Goal: Task Accomplishment & Management: Manage account settings

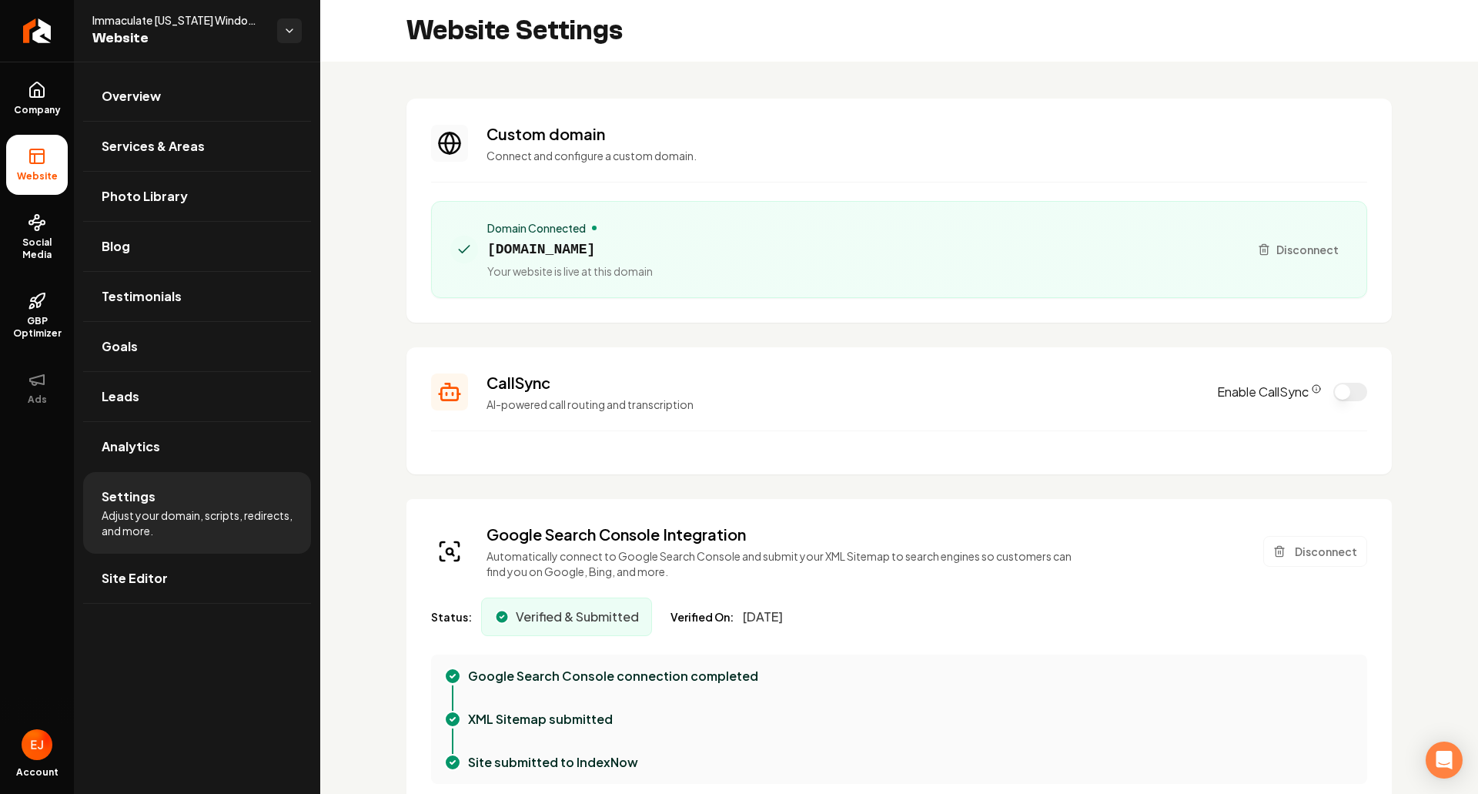
scroll to position [308, 0]
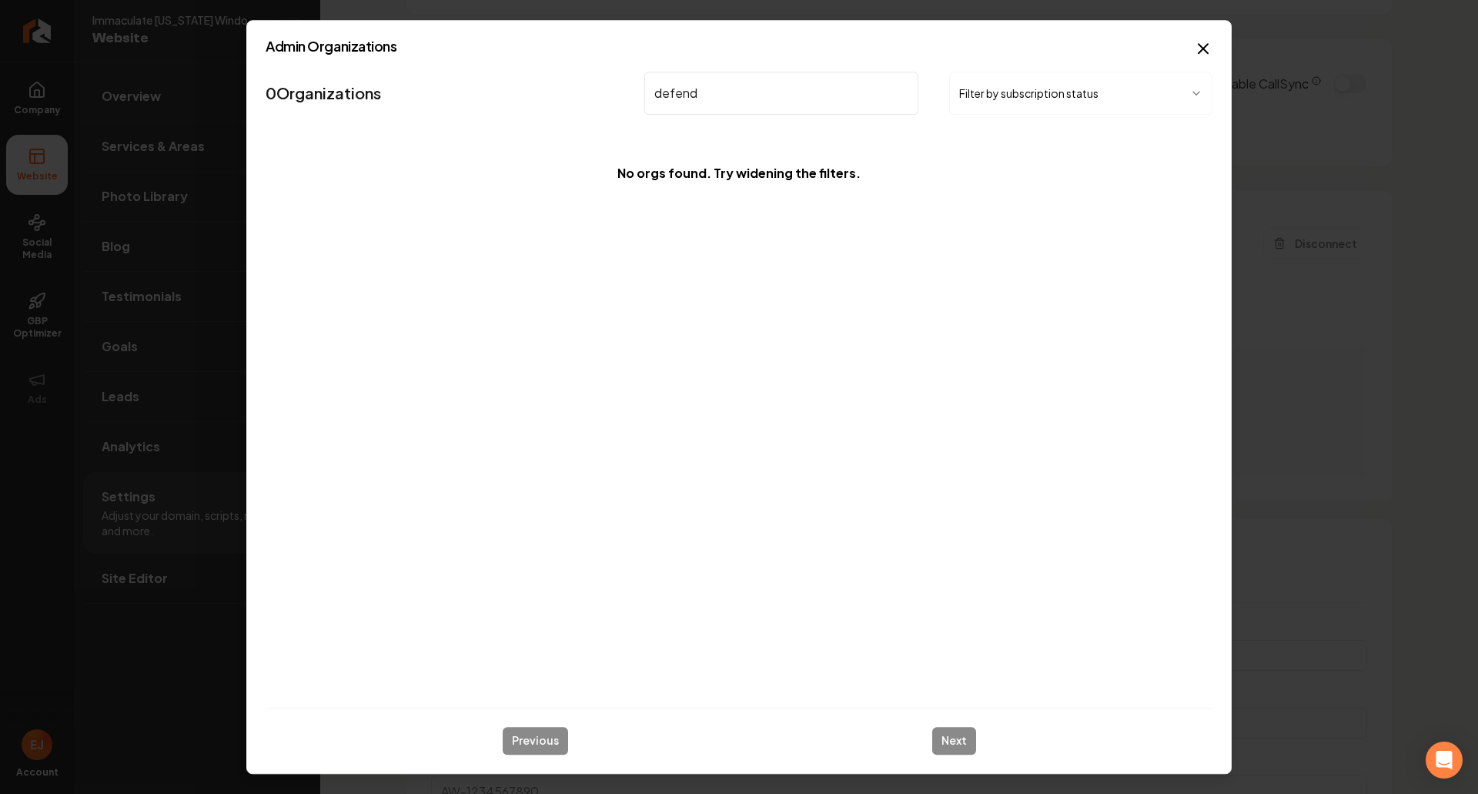
drag, startPoint x: 710, startPoint y: 99, endPoint x: 595, endPoint y: 81, distance: 116.8
click at [602, 81] on nav "0 Organizations defend Filter by subscription status" at bounding box center [739, 99] width 947 height 68
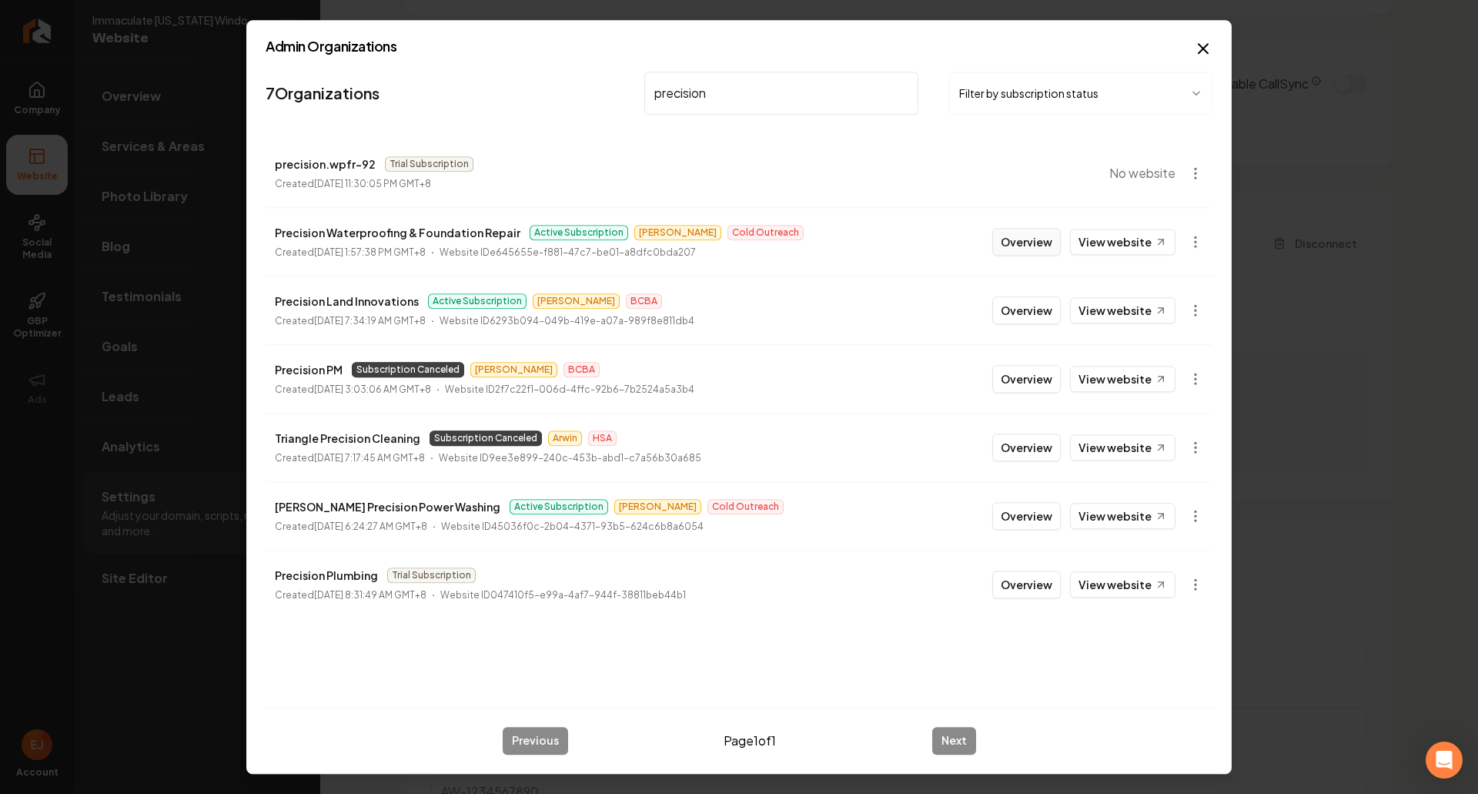
type input "precision"
click at [1028, 242] on button "Overview" at bounding box center [1026, 242] width 69 height 28
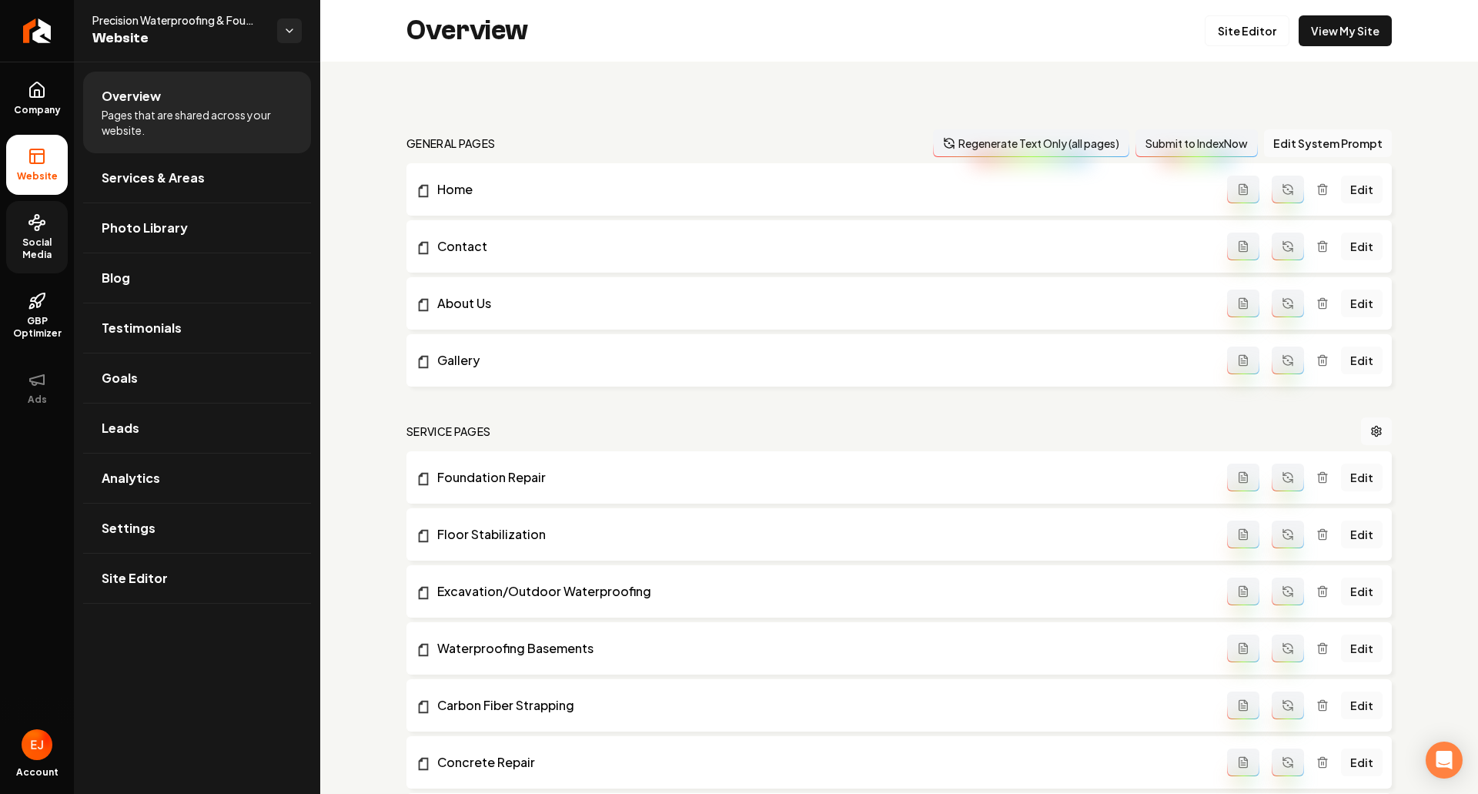
click at [30, 246] on span "Social Media" at bounding box center [37, 248] width 62 height 25
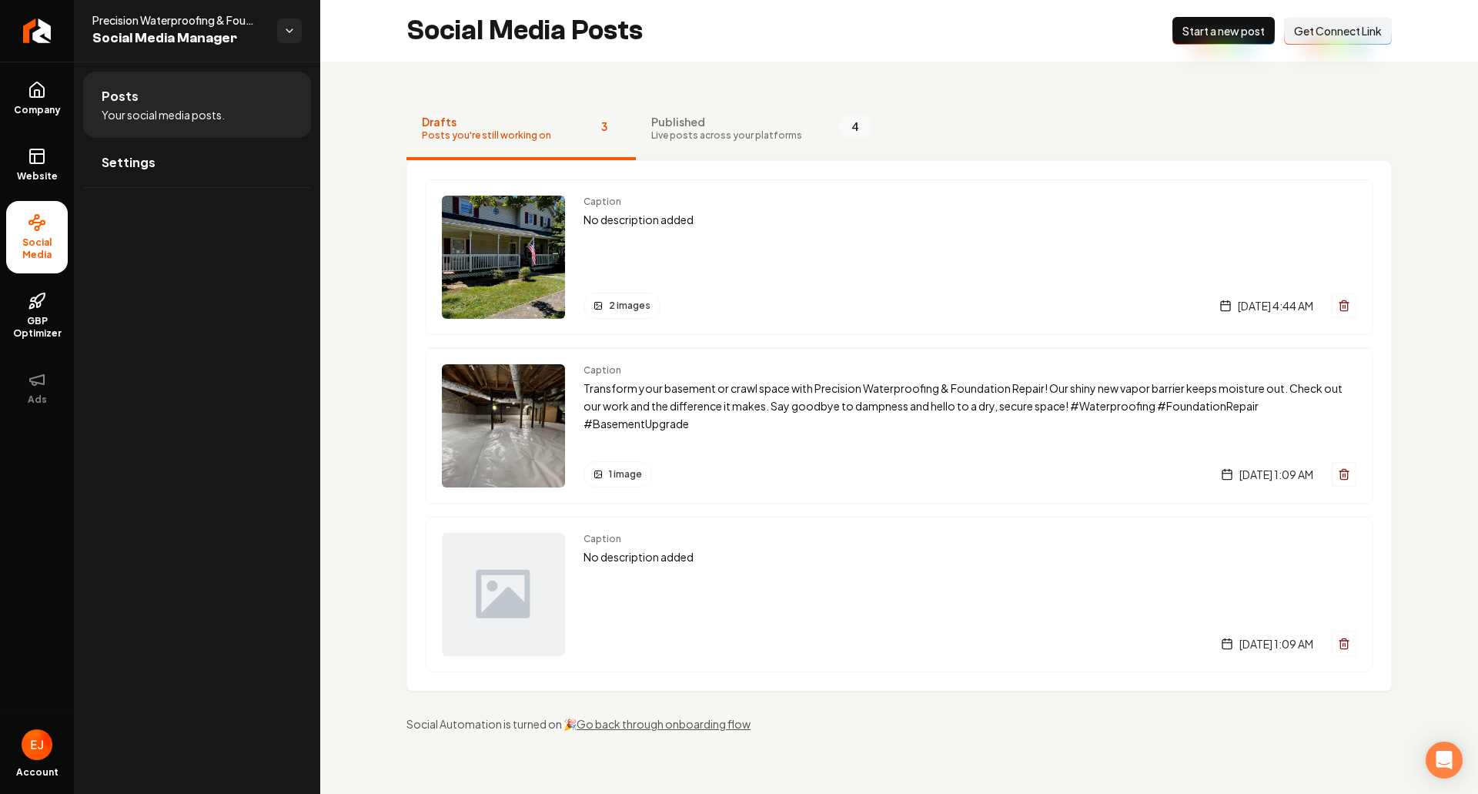
click at [689, 129] on span "Published" at bounding box center [726, 121] width 151 height 15
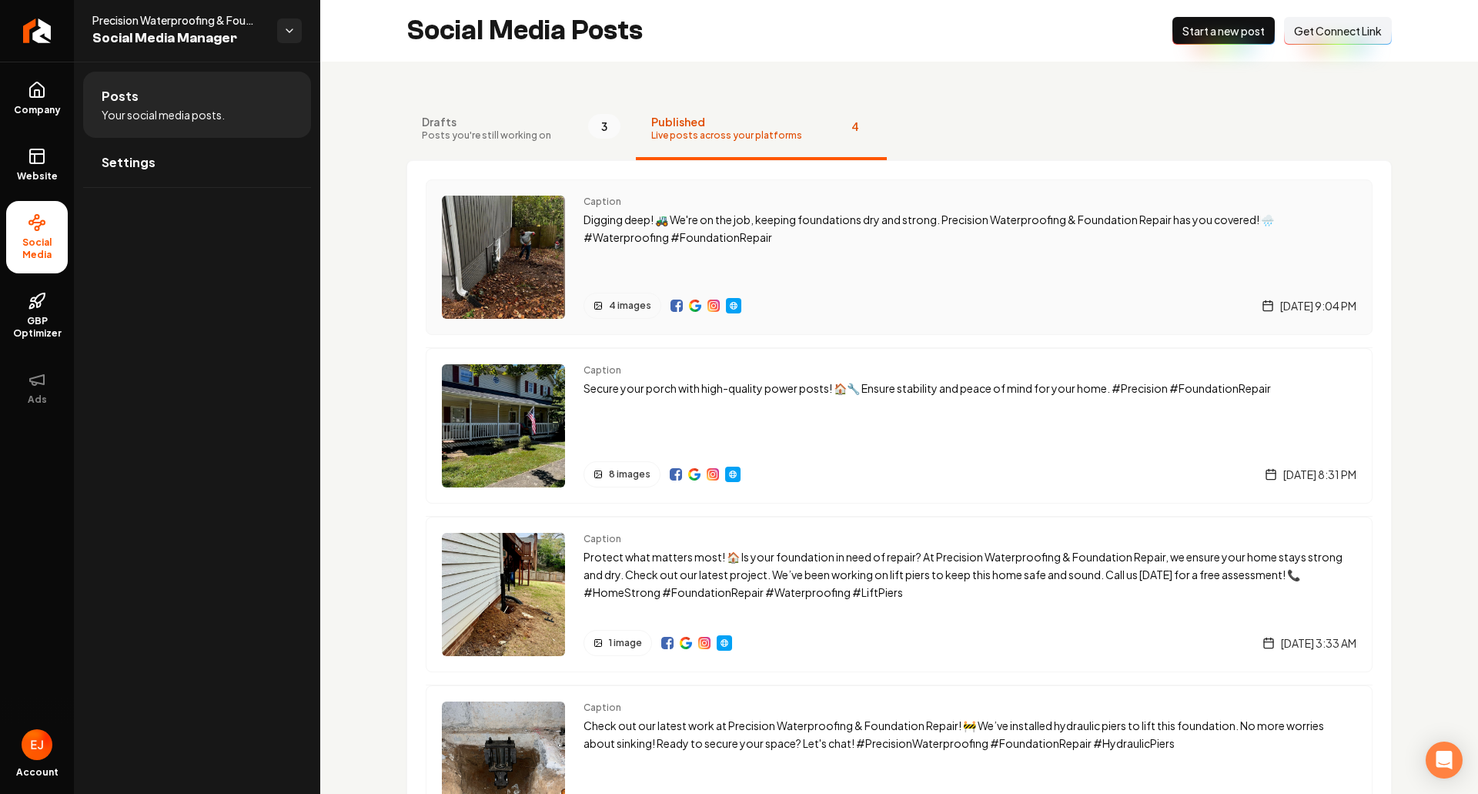
click at [912, 244] on p "Digging deep! 🚜 We're on the job, keeping foundations dry and strong. Precision…" at bounding box center [969, 228] width 773 height 35
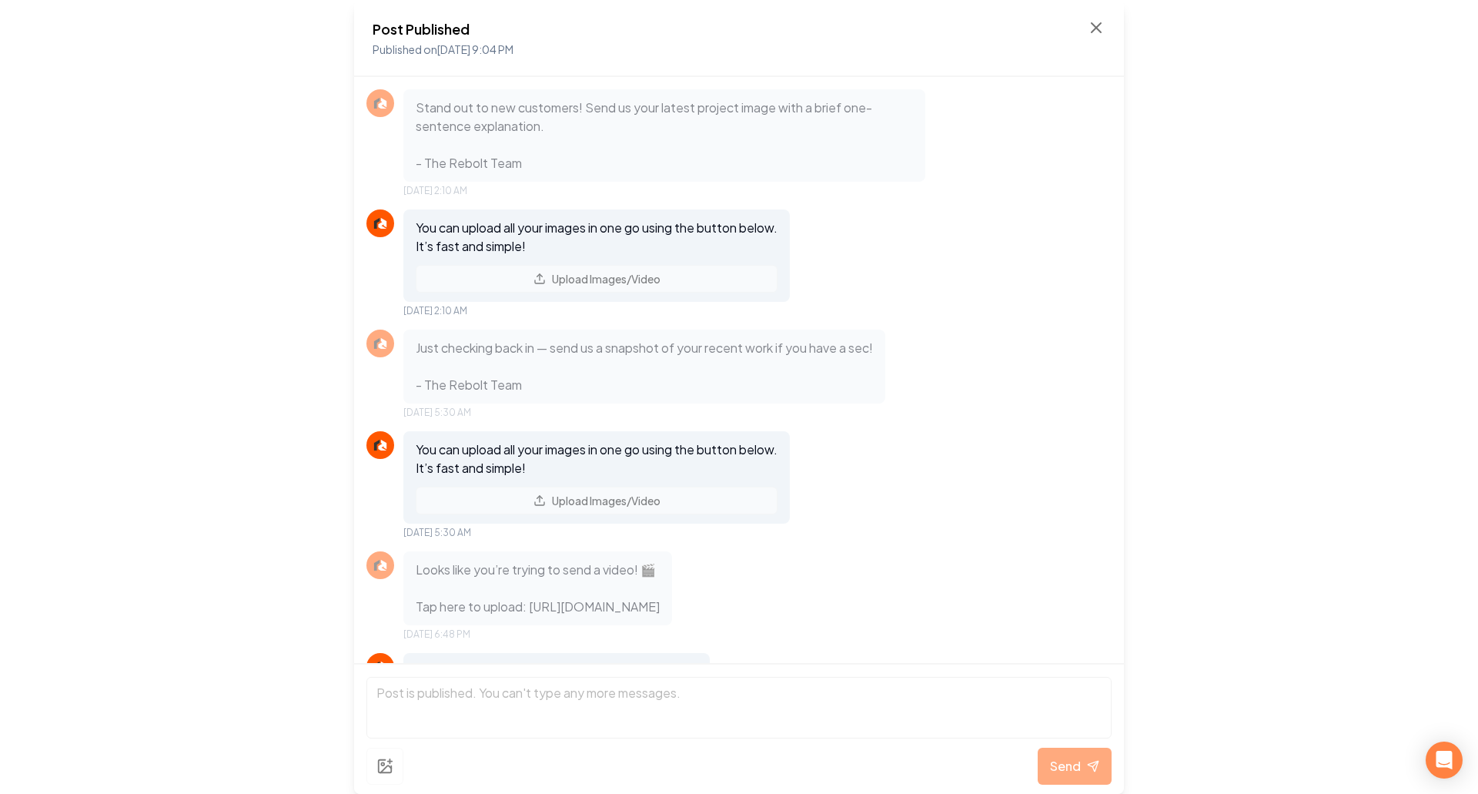
scroll to position [1428, 0]
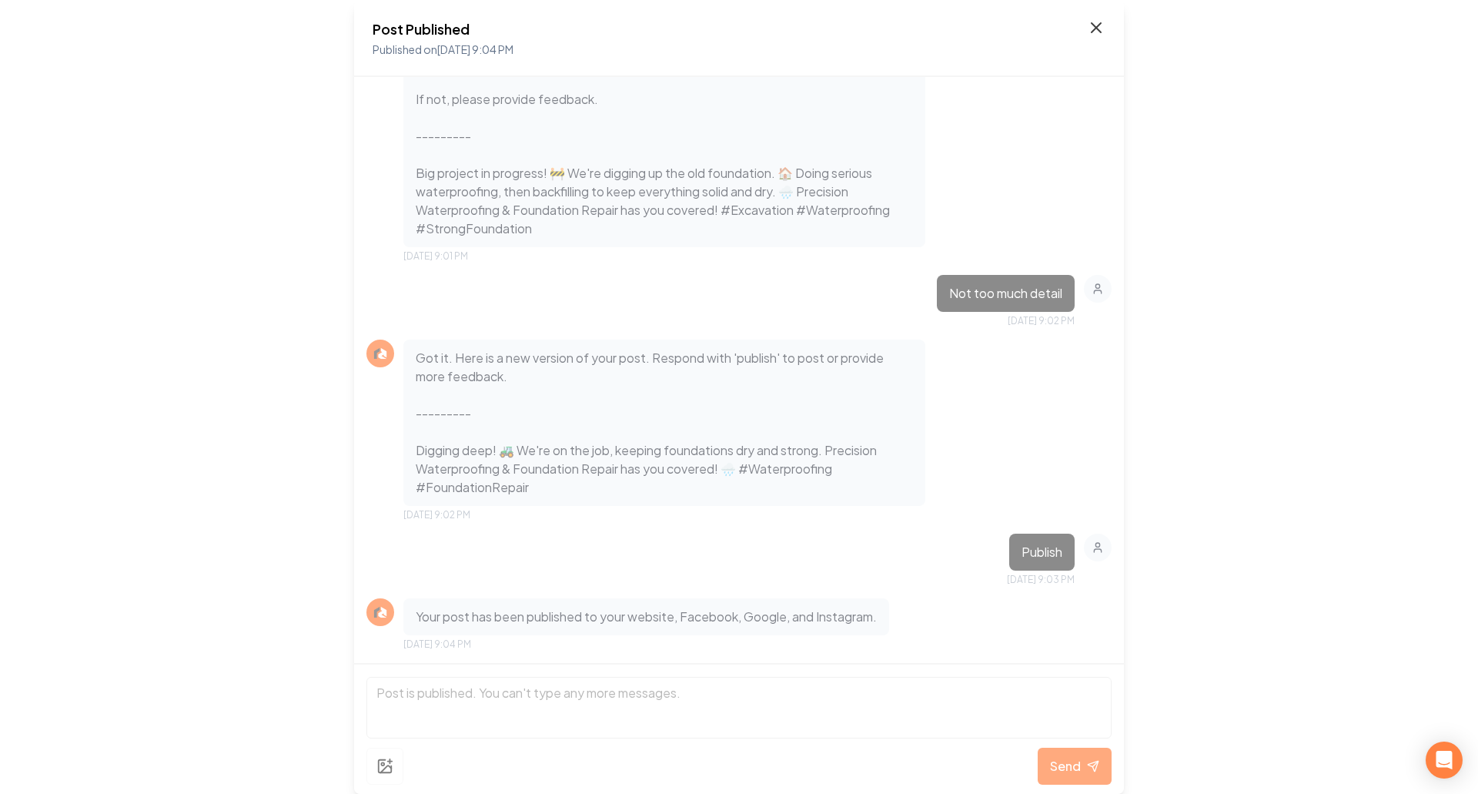
click at [1091, 29] on icon at bounding box center [1096, 27] width 18 height 18
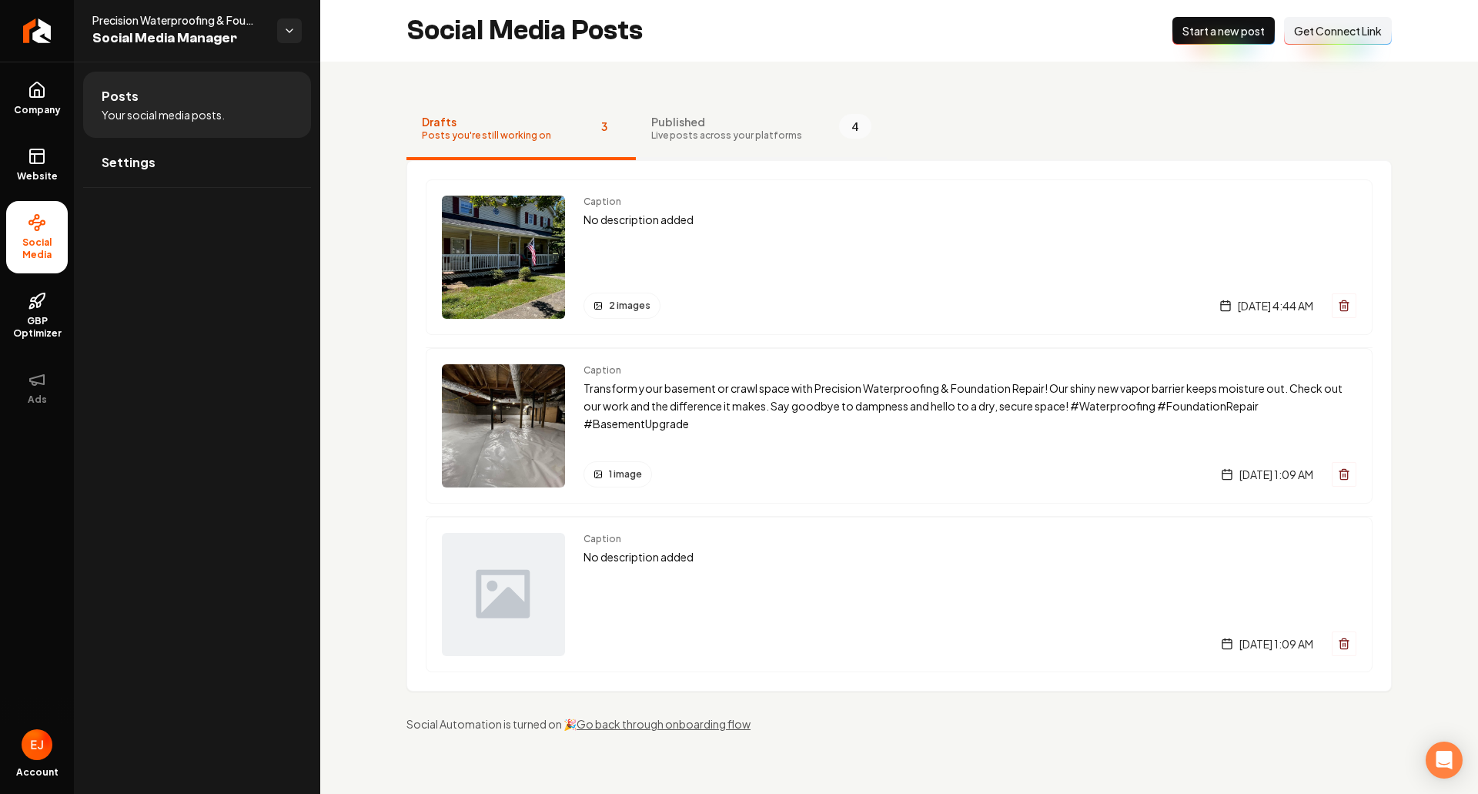
click at [709, 115] on span "Published" at bounding box center [726, 121] width 151 height 15
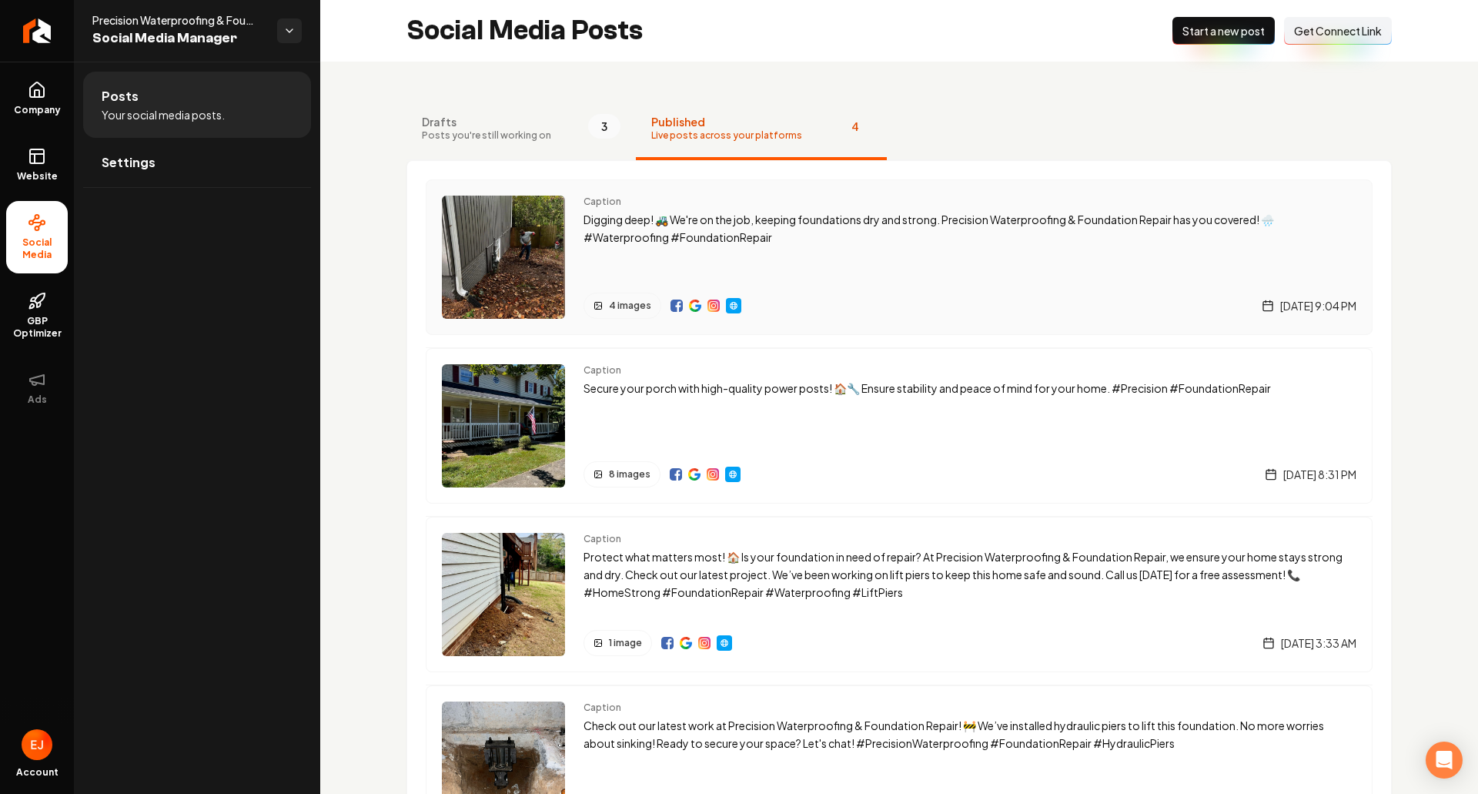
click at [677, 306] on img "Main content area" at bounding box center [676, 305] width 12 height 12
click at [834, 245] on p "Digging deep! 🚜 We're on the job, keeping foundations dry and strong. Precision…" at bounding box center [969, 228] width 773 height 35
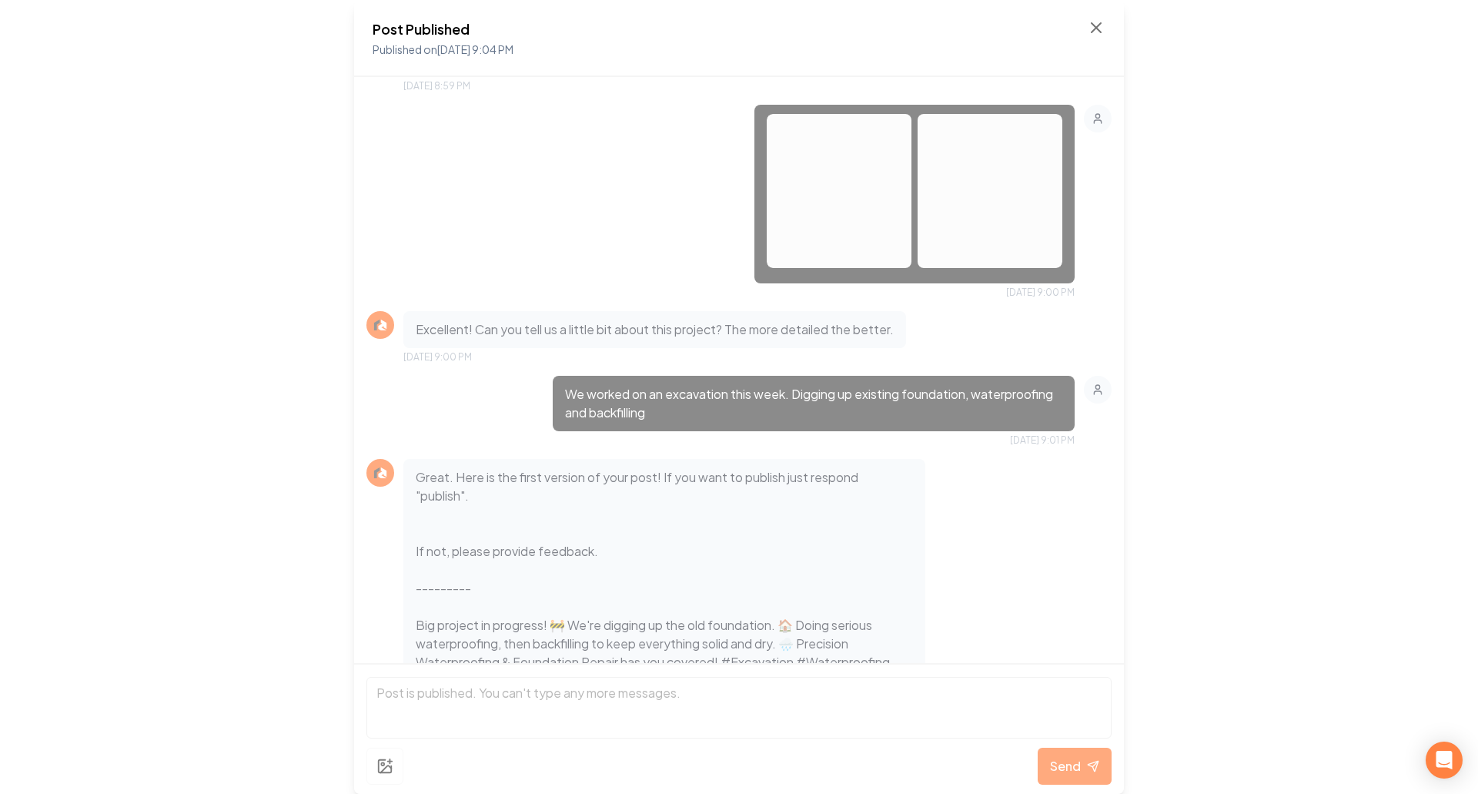
scroll to position [966, 0]
